Goal: Task Accomplishment & Management: Use online tool/utility

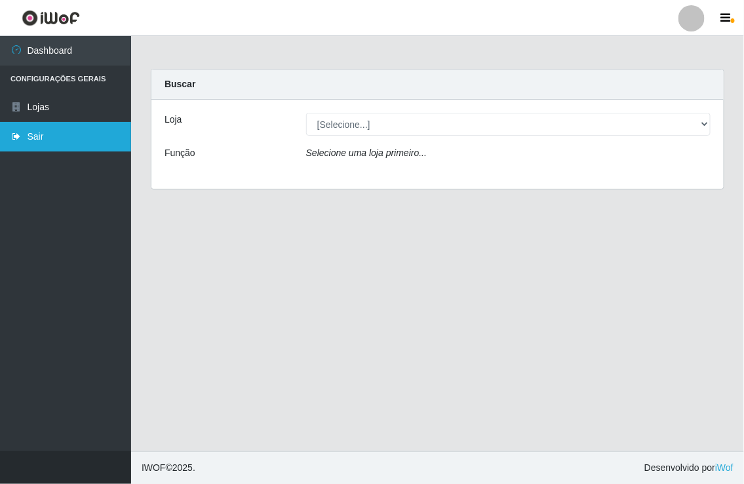
click at [64, 128] on link "Sair" at bounding box center [65, 136] width 131 height 29
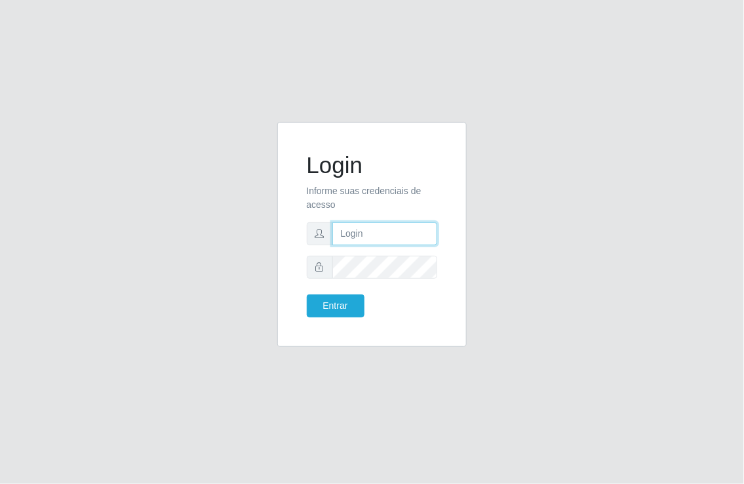
click at [381, 231] on input "text" at bounding box center [385, 233] width 106 height 23
type input "[EMAIL_ADDRESS][DOMAIN_NAME]"
click at [307, 294] on button "Entrar" at bounding box center [336, 305] width 58 height 23
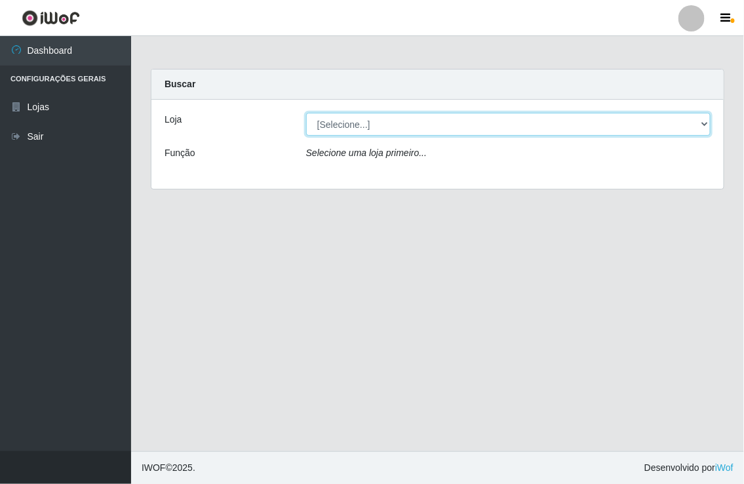
click at [700, 123] on select "[Selecione...] Nordestão - [GEOGRAPHIC_DATA]" at bounding box center [508, 124] width 404 height 23
select select "454"
click at [306, 113] on select "[Selecione...] Nordestão - [GEOGRAPHIC_DATA]" at bounding box center [508, 124] width 404 height 23
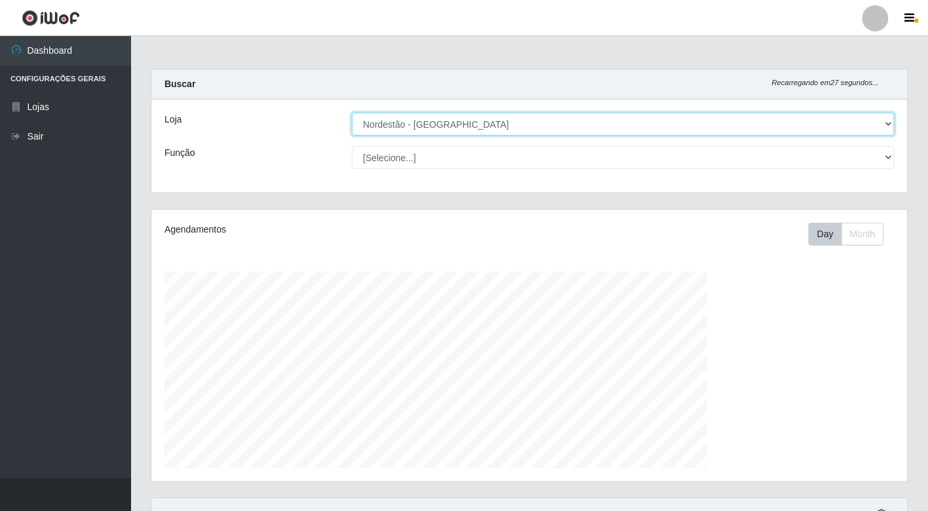
scroll to position [271, 756]
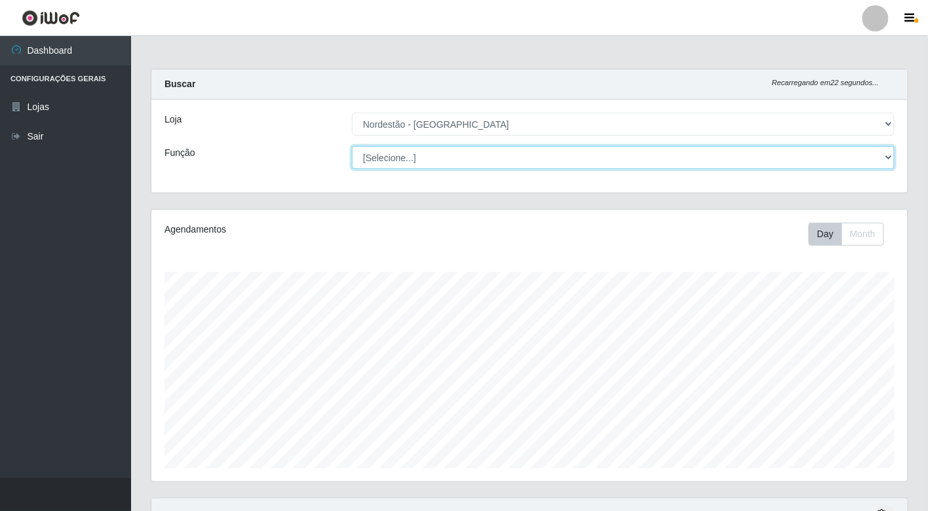
click at [743, 155] on select "[Selecione...] Balconista de Padaria Balconista de Padaria + Balconista de Pada…" at bounding box center [623, 157] width 543 height 23
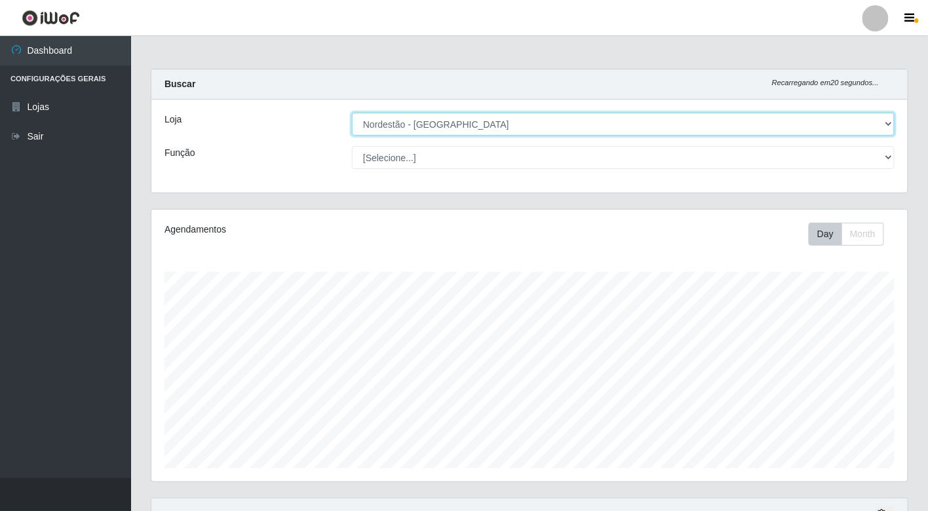
click at [743, 121] on select "[Selecione...] Nordestão - [GEOGRAPHIC_DATA]" at bounding box center [623, 124] width 543 height 23
click at [352, 113] on select "[Selecione...] Nordestão - [GEOGRAPHIC_DATA]" at bounding box center [623, 124] width 543 height 23
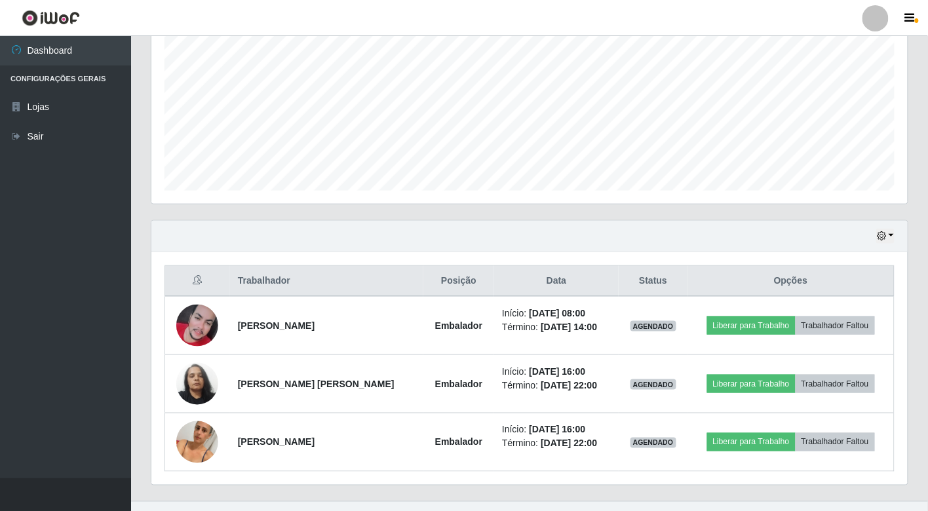
scroll to position [302, 0]
